Goal: Find specific page/section: Find specific page/section

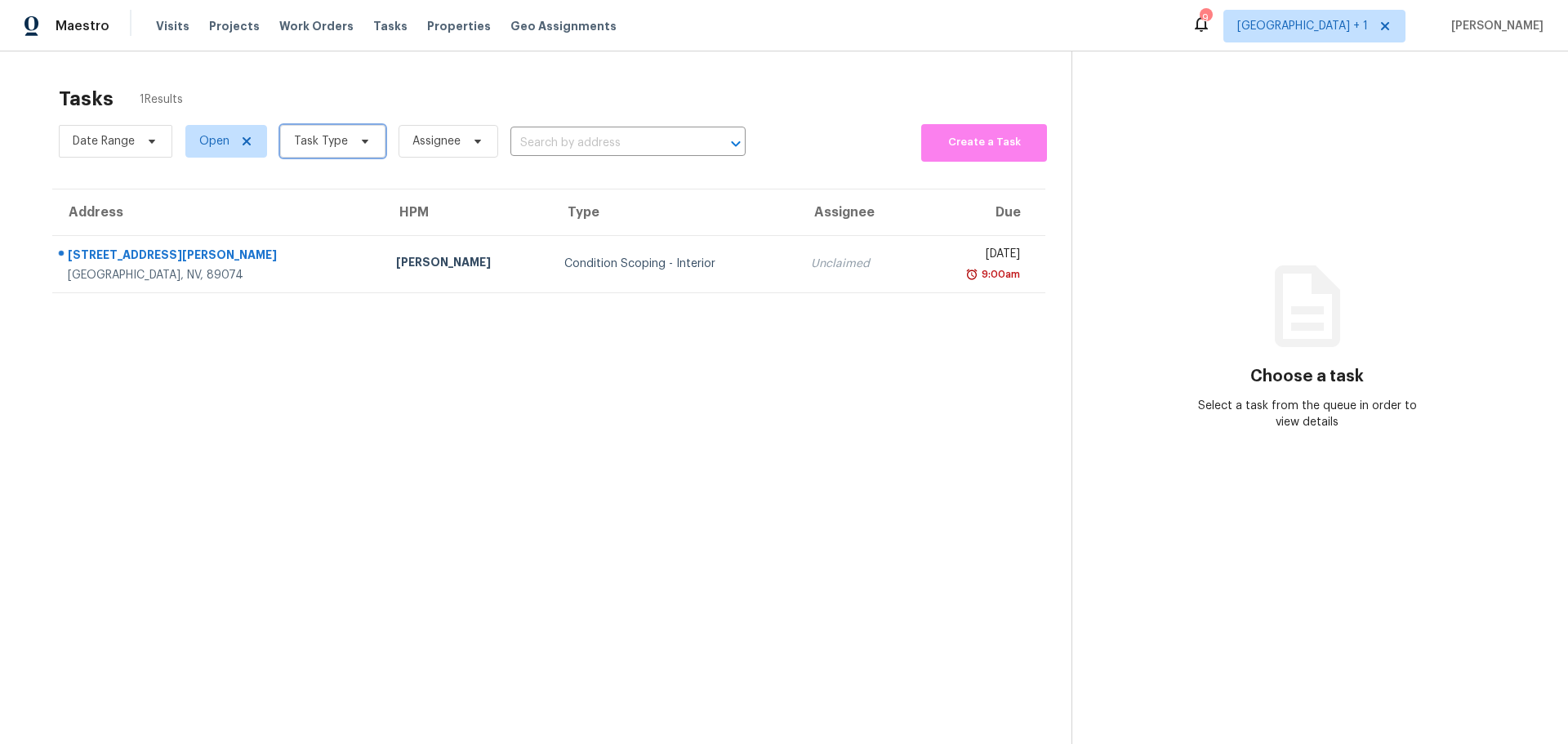
click at [344, 138] on span "Task Type" at bounding box center [320, 141] width 54 height 17
